Goal: Navigation & Orientation: Find specific page/section

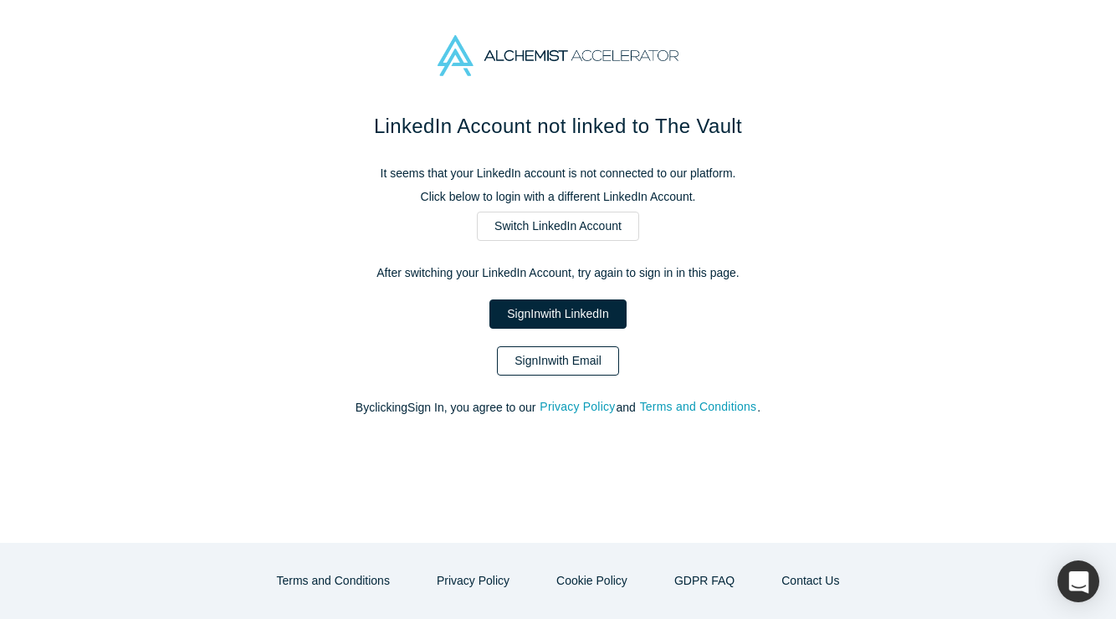
click at [570, 363] on link "Sign In with Email" at bounding box center [558, 360] width 122 height 29
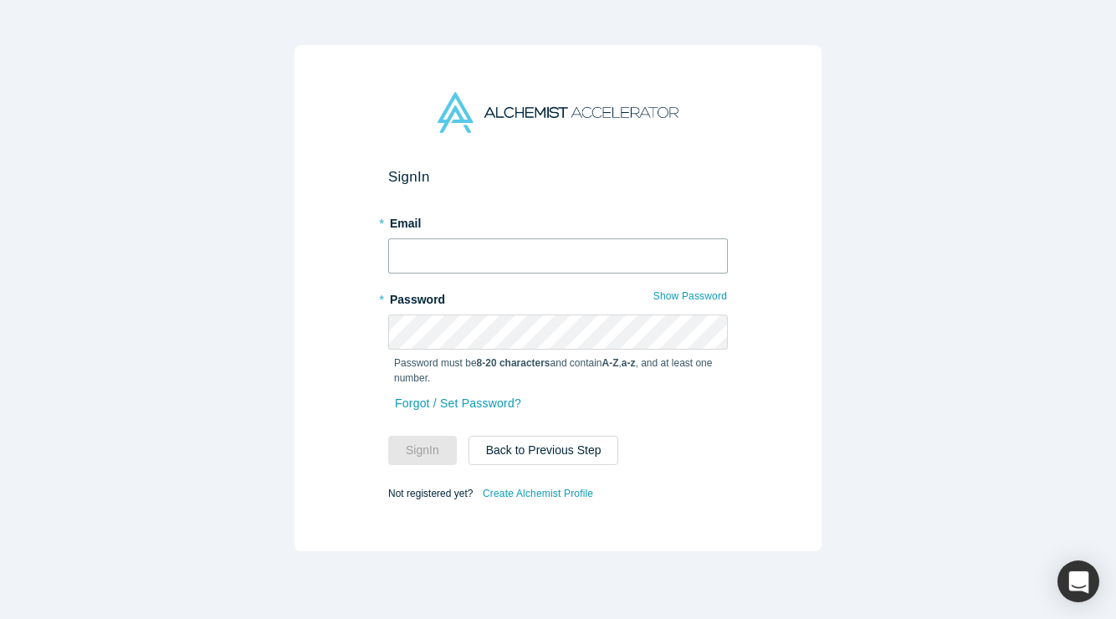
type input "[PERSON_NAME][EMAIL_ADDRESS][DOMAIN_NAME]"
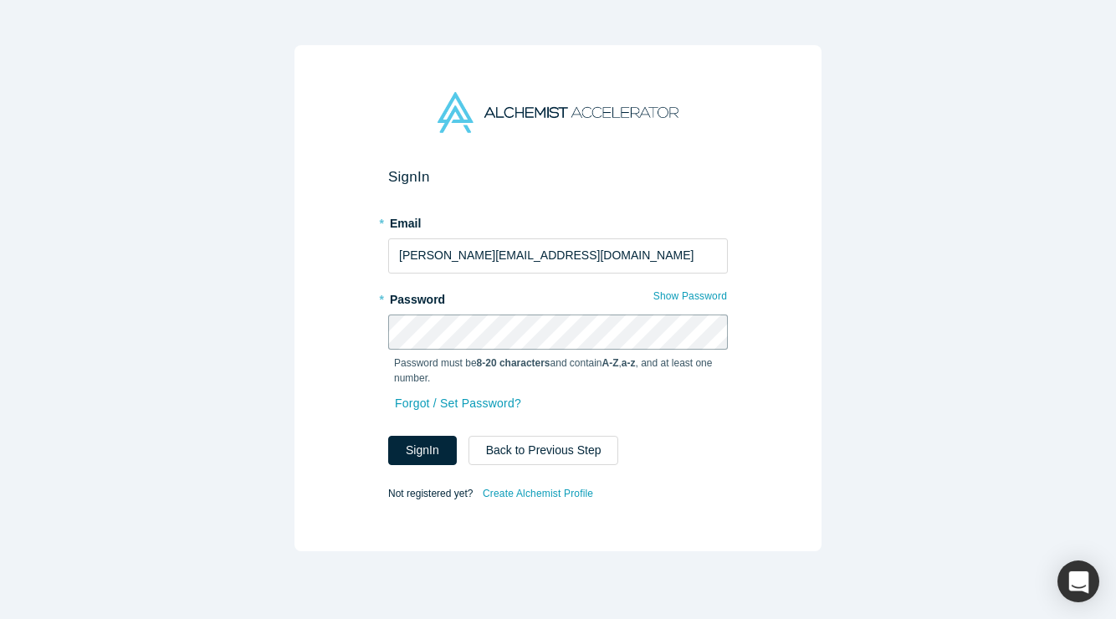
click at [422, 450] on button "Sign In" at bounding box center [422, 450] width 69 height 29
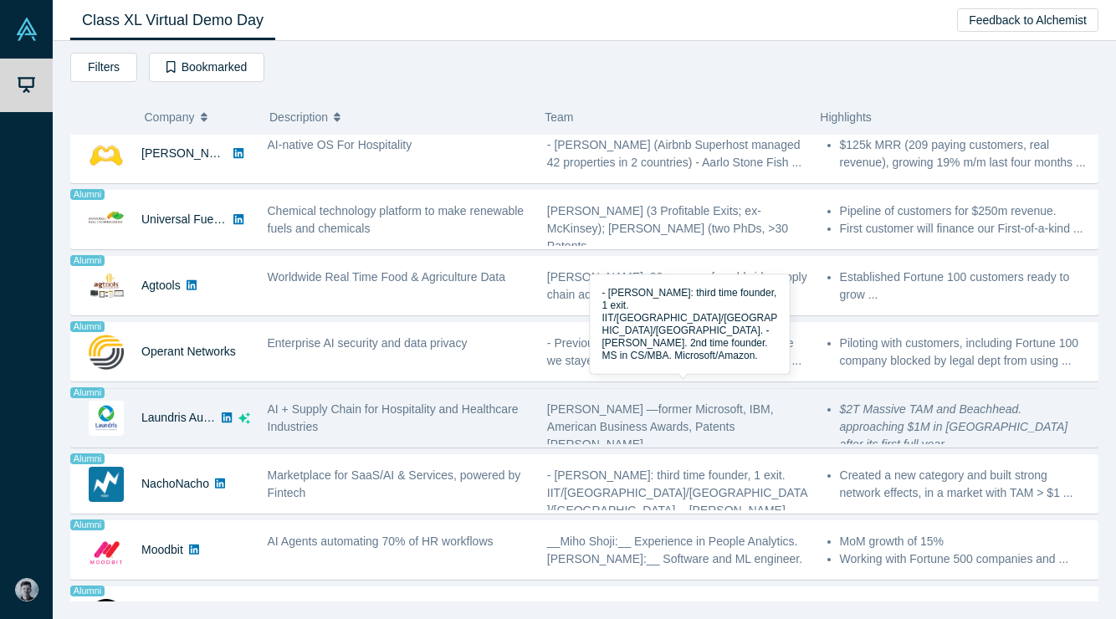
scroll to position [902, 0]
